Goal: Transaction & Acquisition: Purchase product/service

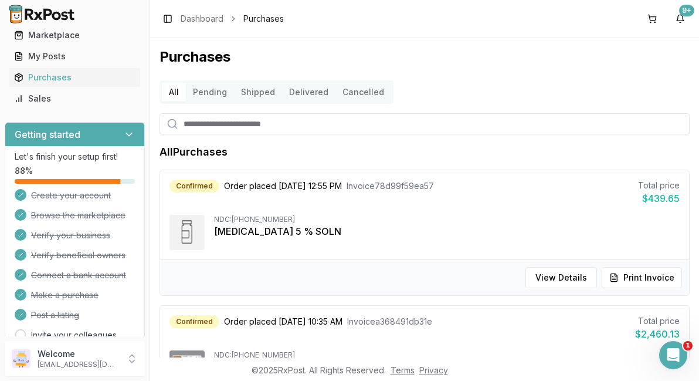
scroll to position [70, 0]
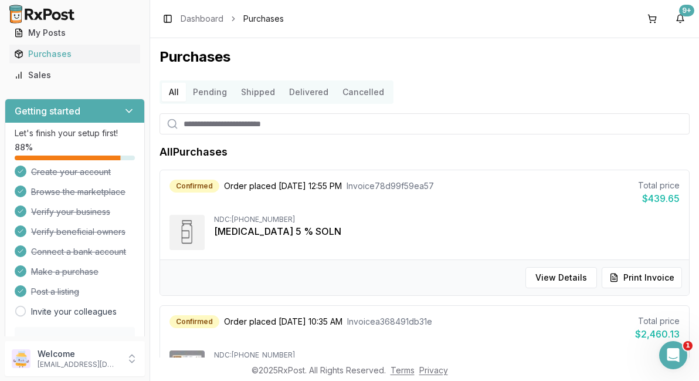
click at [443, 215] on div "NDC: [PHONE_NUMBER]" at bounding box center [447, 219] width 466 height 9
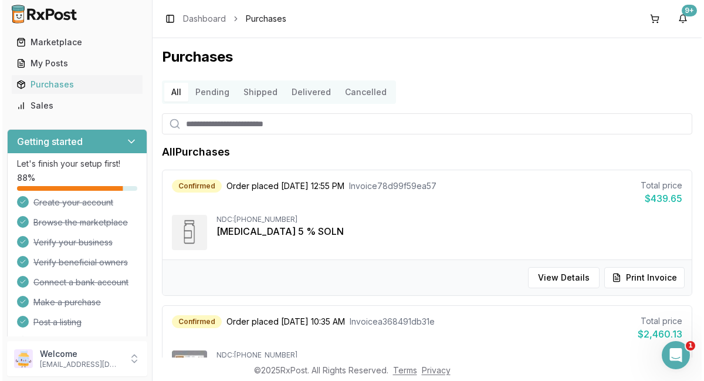
scroll to position [0, 0]
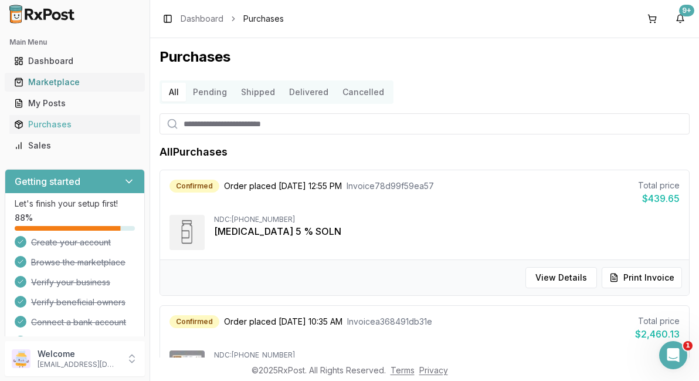
click at [66, 80] on div "Marketplace" at bounding box center [74, 82] width 121 height 12
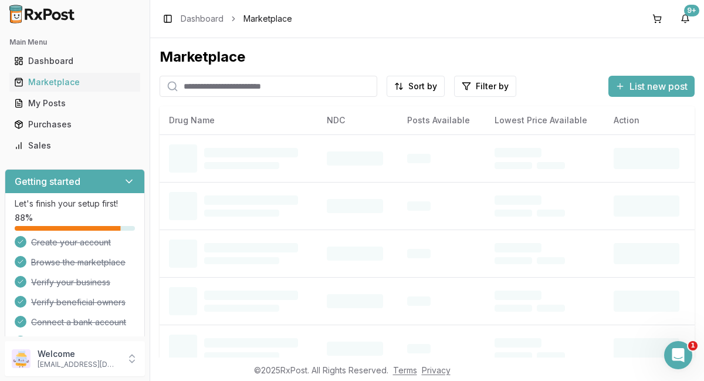
click at [312, 88] on input "search" at bounding box center [269, 86] width 218 height 21
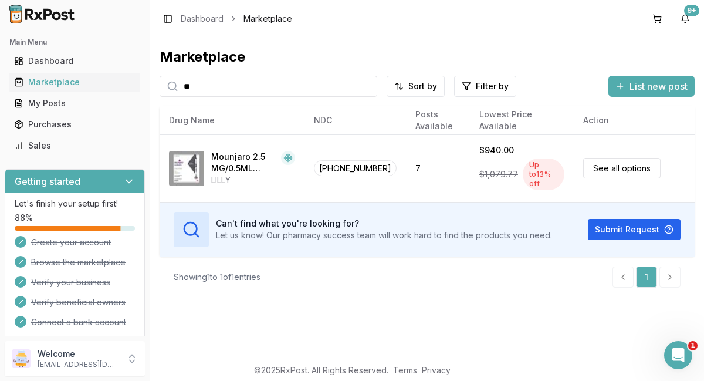
type input "*"
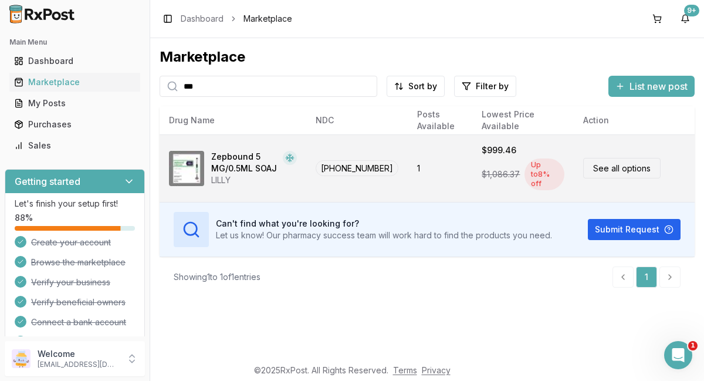
type input "***"
click at [636, 164] on link "See all options" at bounding box center [621, 168] width 77 height 21
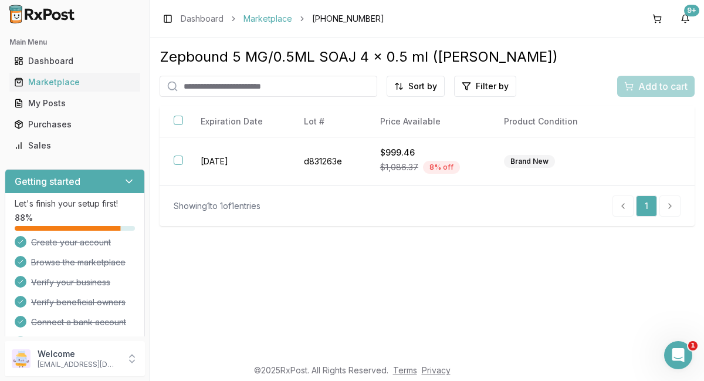
click at [273, 20] on link "Marketplace" at bounding box center [267, 19] width 49 height 12
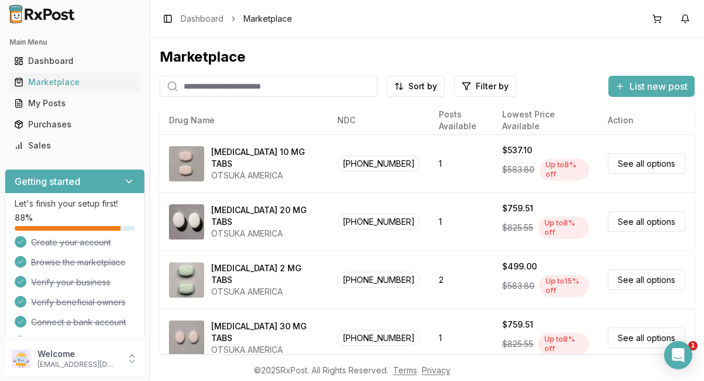
click at [306, 83] on input "search" at bounding box center [269, 86] width 218 height 21
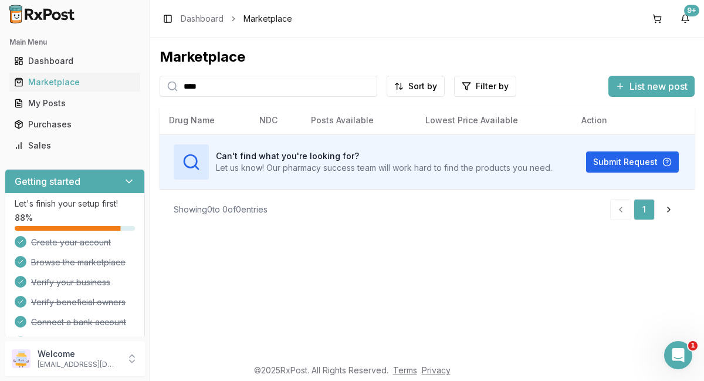
type input "***"
